Goal: Task Accomplishment & Management: Use online tool/utility

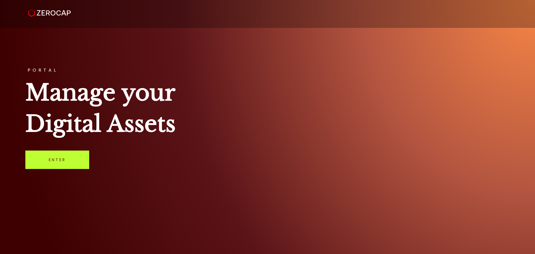
click at [39, 151] on link "Enter" at bounding box center [57, 159] width 64 height 18
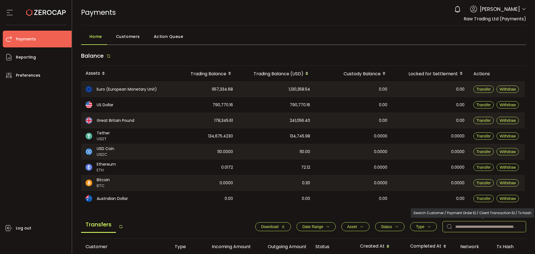
click at [467, 229] on input "text" at bounding box center [484, 226] width 84 height 11
paste input "*******"
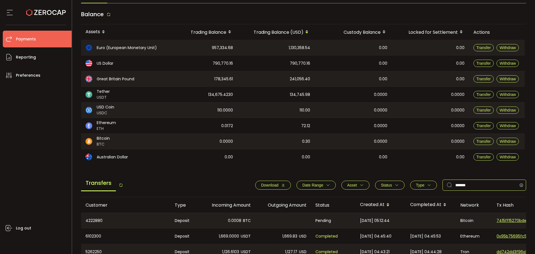
scroll to position [84, 0]
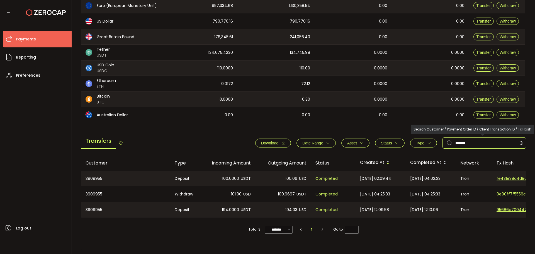
drag, startPoint x: 472, startPoint y: 141, endPoint x: 385, endPoint y: 143, distance: 87.8
click at [385, 143] on div "Download Date Range - Asset BTC ETH EUR GBP USD USDC USDT Clear Apply Status Ap…" at bounding box center [388, 142] width 276 height 11
paste input "text"
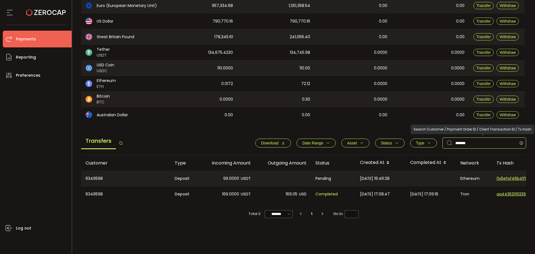
drag, startPoint x: 480, startPoint y: 148, endPoint x: 422, endPoint y: 145, distance: 58.0
click at [423, 145] on div "Download Date Range - Asset BTC ETH EUR GBP USD USDC USDT Clear Apply Status Ap…" at bounding box center [388, 142] width 276 height 11
paste input "text"
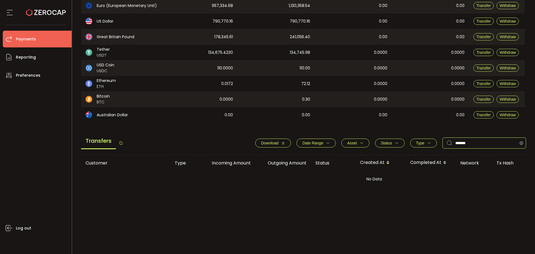
type input "*******"
